Goal: Check status

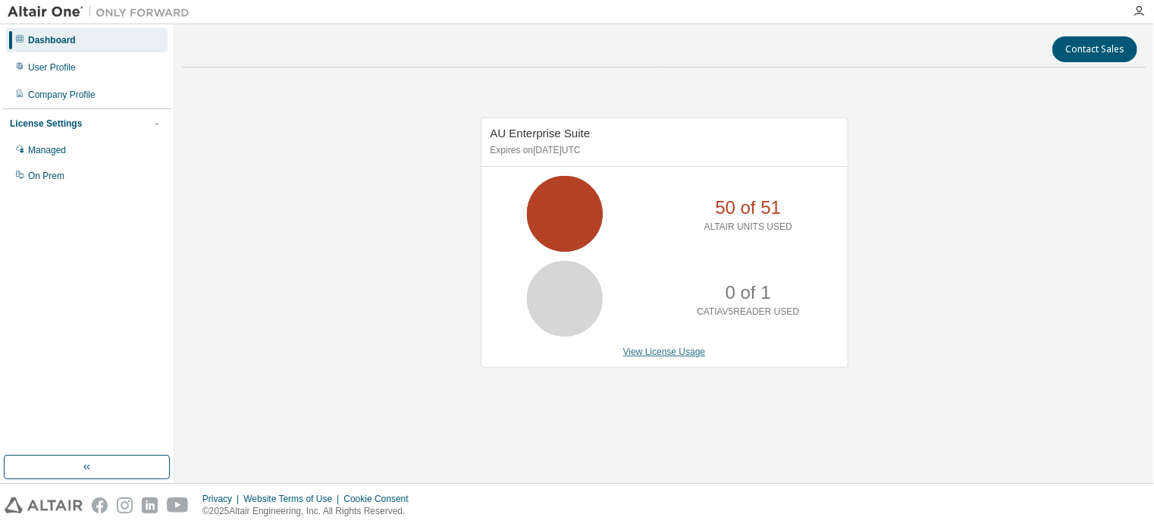
click at [665, 350] on link "View License Usage" at bounding box center [664, 352] width 83 height 11
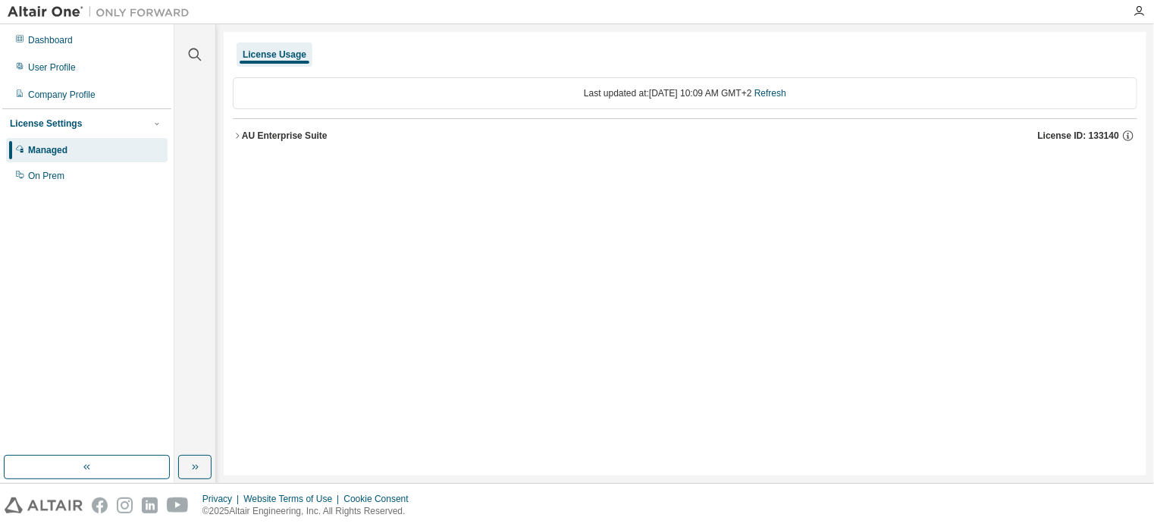
click at [247, 134] on div "AU Enterprise Suite" at bounding box center [285, 136] width 86 height 12
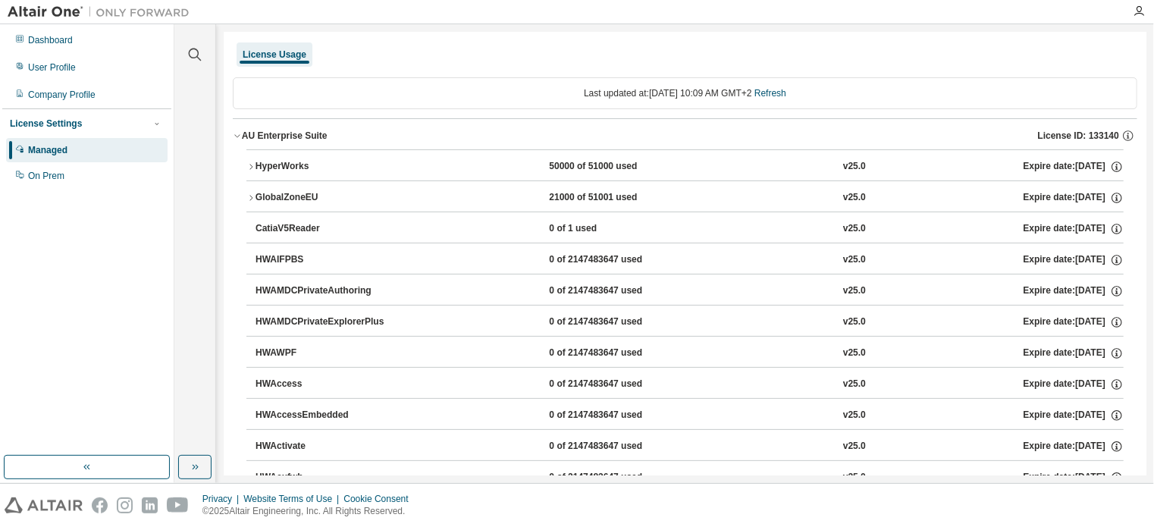
click at [267, 167] on div "HyperWorks" at bounding box center [324, 167] width 136 height 14
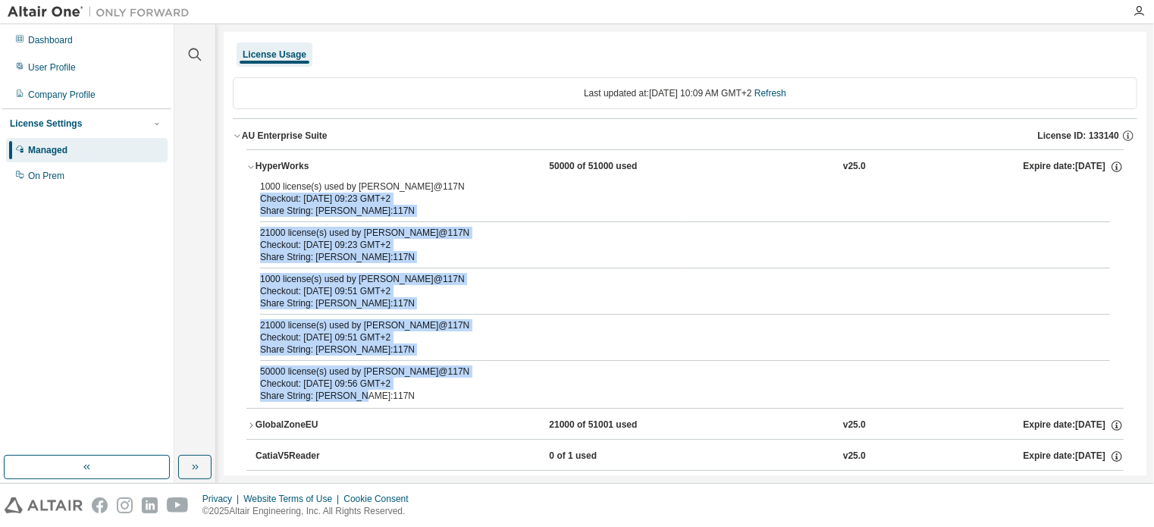
drag, startPoint x: 359, startPoint y: 384, endPoint x: 254, endPoint y: 193, distance: 217.2
click at [254, 193] on div "1000 license(s) used by [PERSON_NAME]@117N Checkout: [DATE] 09:23 GMT+2 Share S…" at bounding box center [684, 293] width 877 height 227
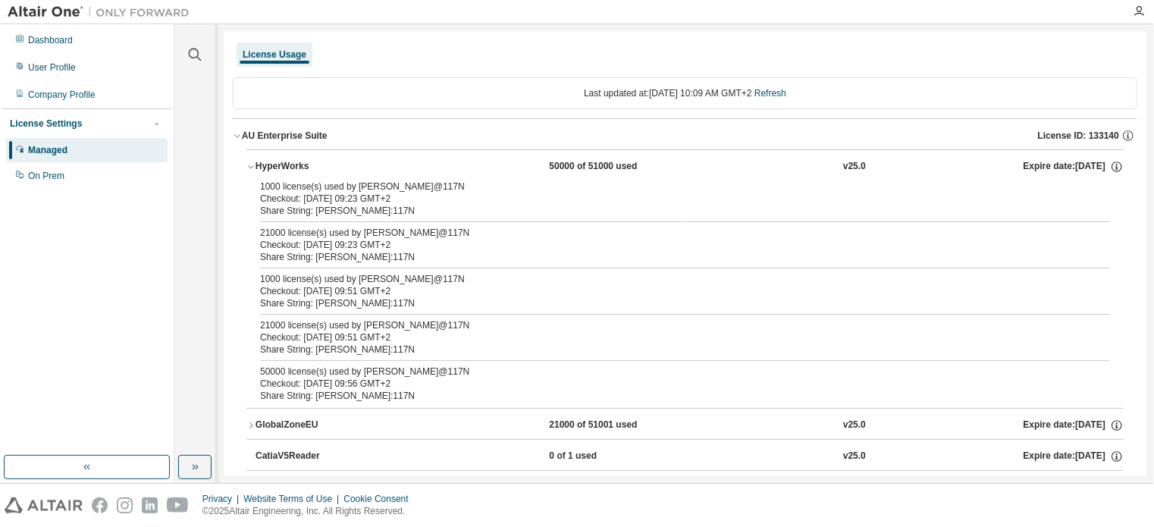
click at [293, 190] on div "1000 license(s) used by [PERSON_NAME]@117N" at bounding box center [667, 186] width 814 height 12
click at [610, 276] on div "1000 license(s) used by [PERSON_NAME]@117N" at bounding box center [667, 279] width 814 height 12
